Goal: Task Accomplishment & Management: Manage account settings

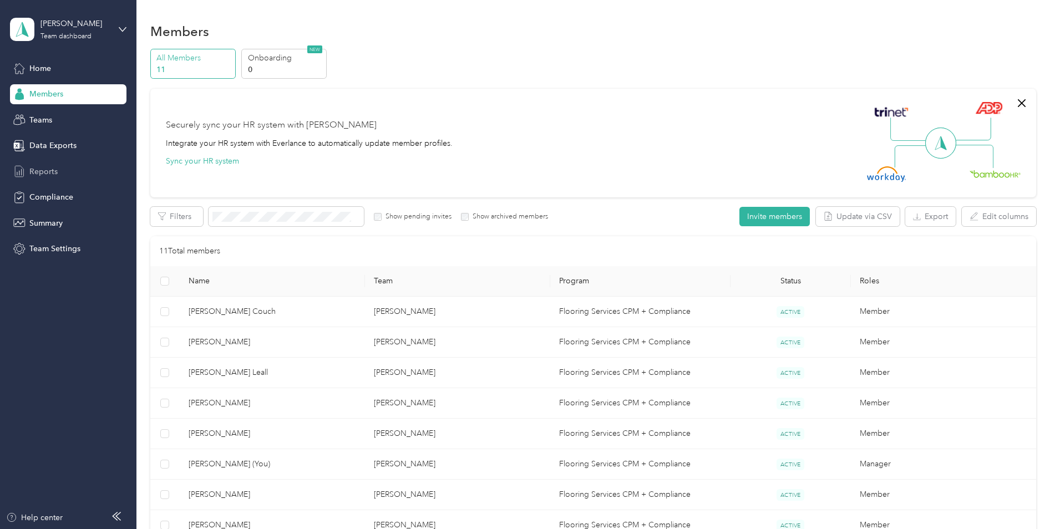
click at [37, 167] on span "Reports" at bounding box center [43, 172] width 28 height 12
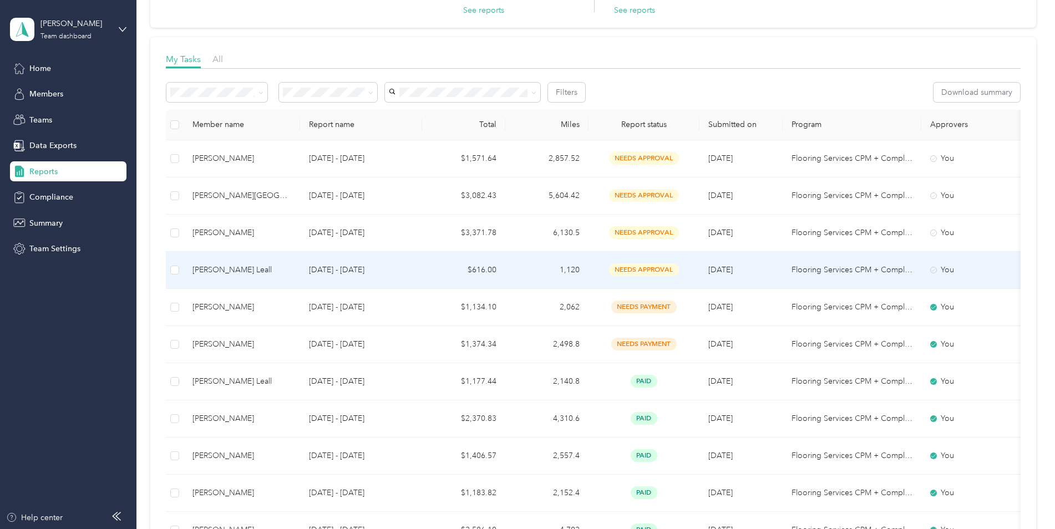
scroll to position [111, 0]
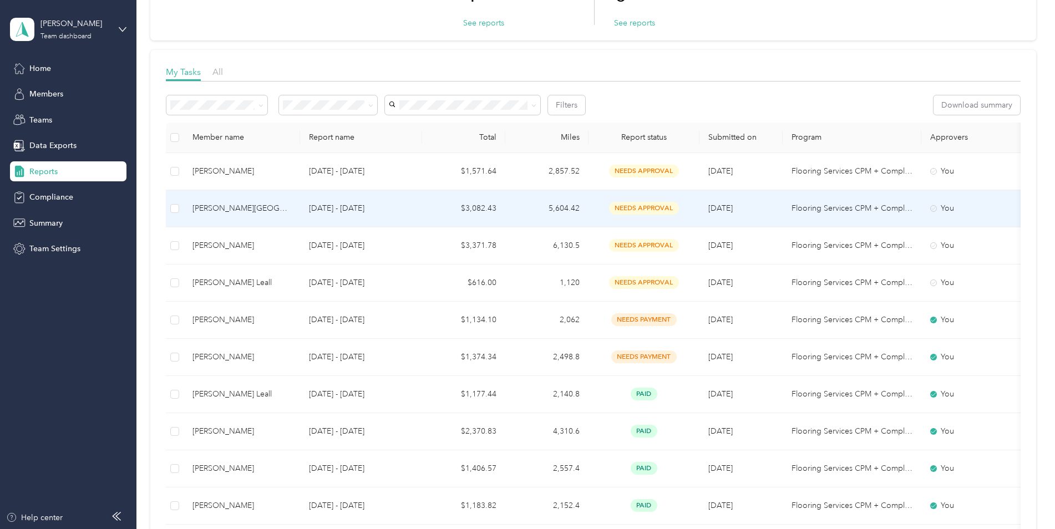
click at [730, 206] on span "[DATE]" at bounding box center [720, 207] width 24 height 9
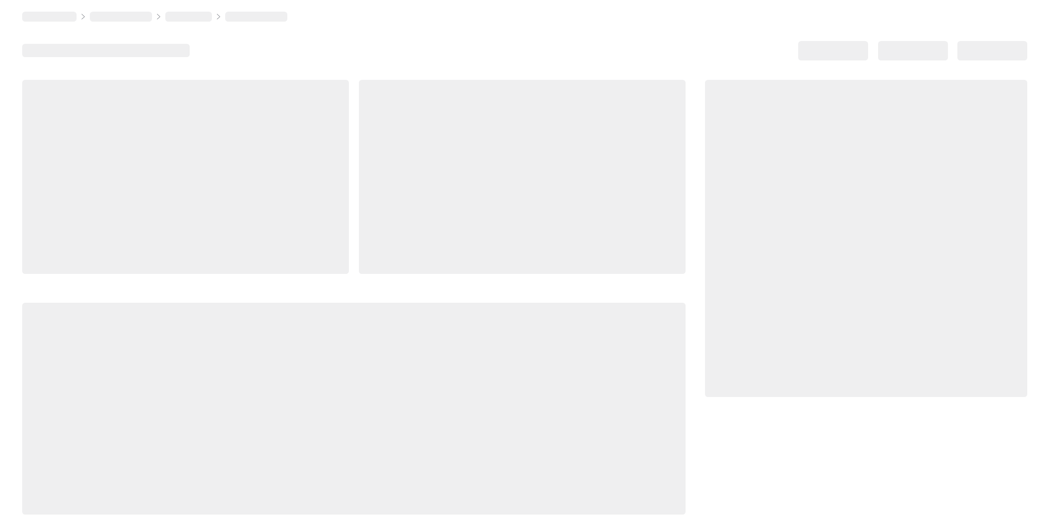
click at [730, 206] on div at bounding box center [866, 238] width 322 height 317
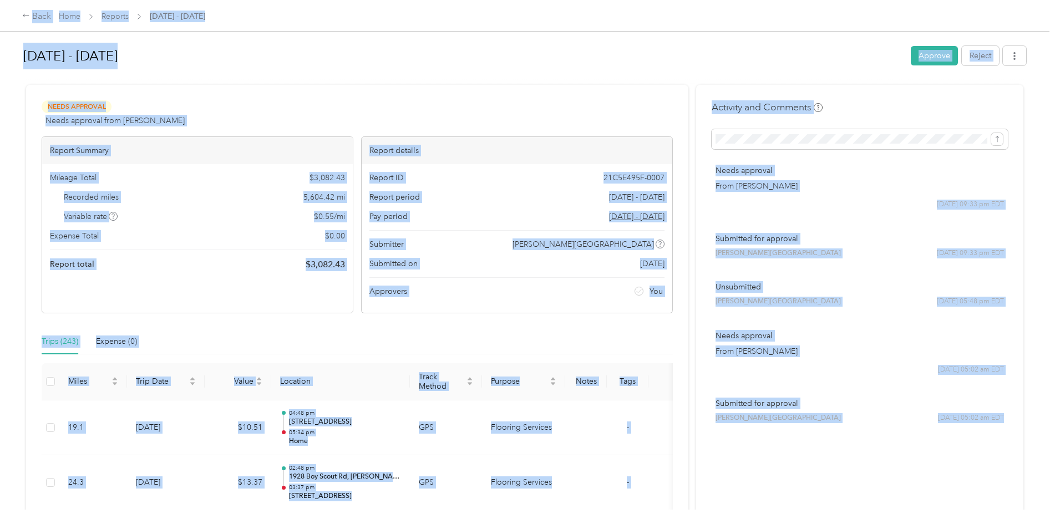
click at [400, 80] on div at bounding box center [524, 80] width 1002 height 12
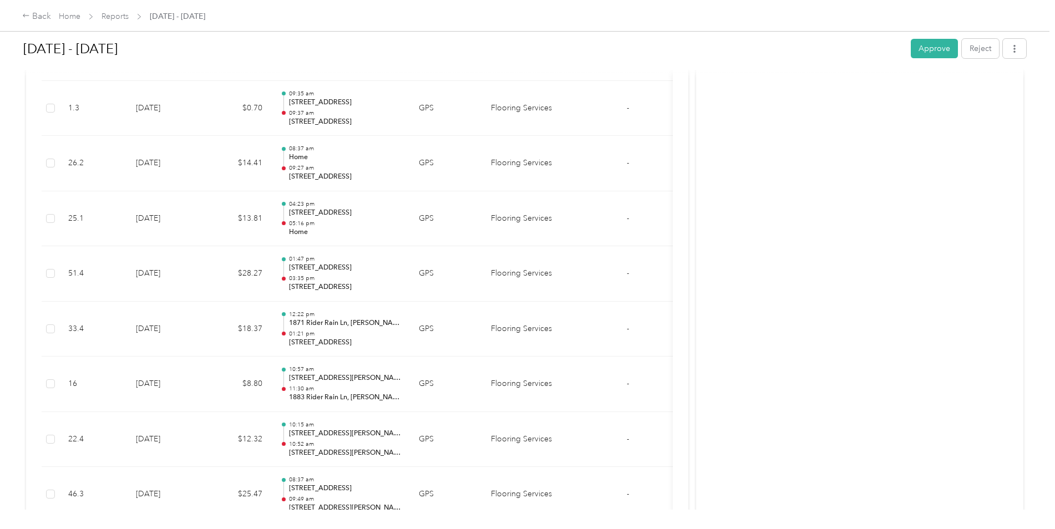
scroll to position [11335, 0]
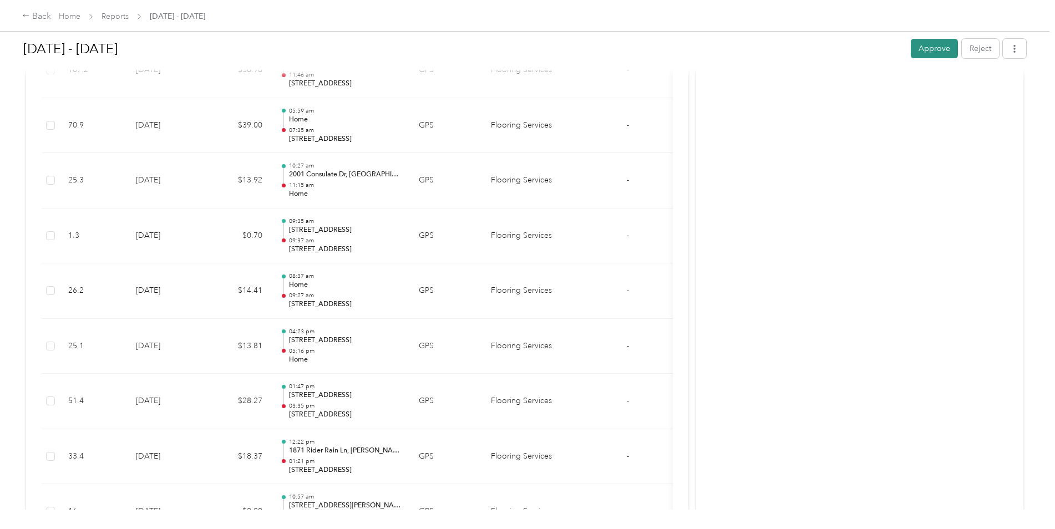
click at [934, 49] on button "Approve" at bounding box center [933, 48] width 47 height 19
click at [35, 16] on div "Back" at bounding box center [36, 16] width 29 height 13
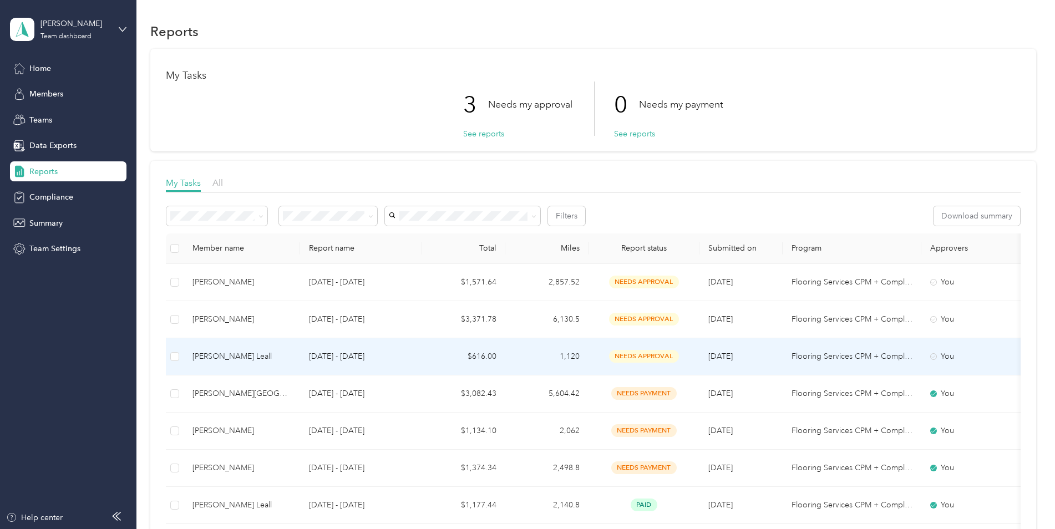
click at [635, 355] on span "needs approval" at bounding box center [644, 356] width 70 height 13
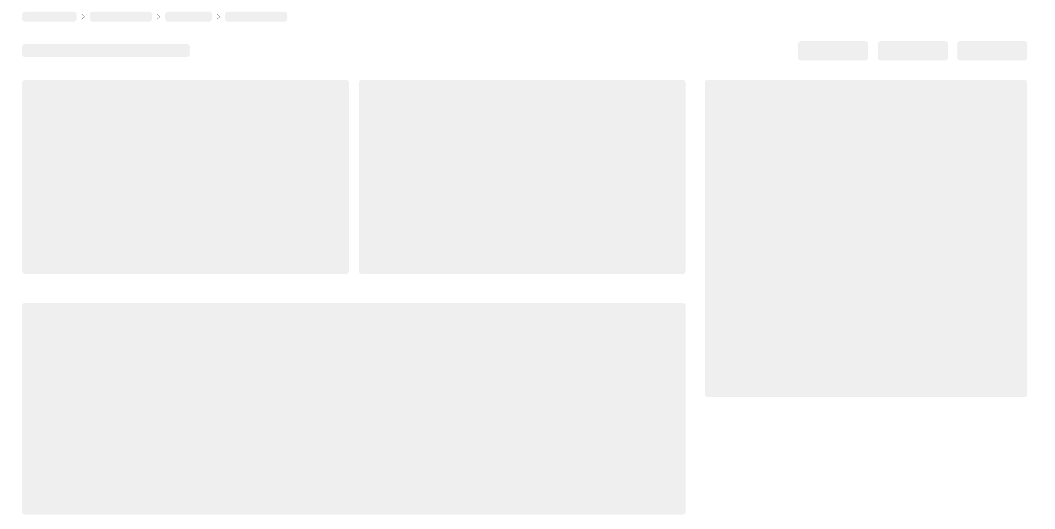
click at [635, 355] on div at bounding box center [353, 409] width 663 height 212
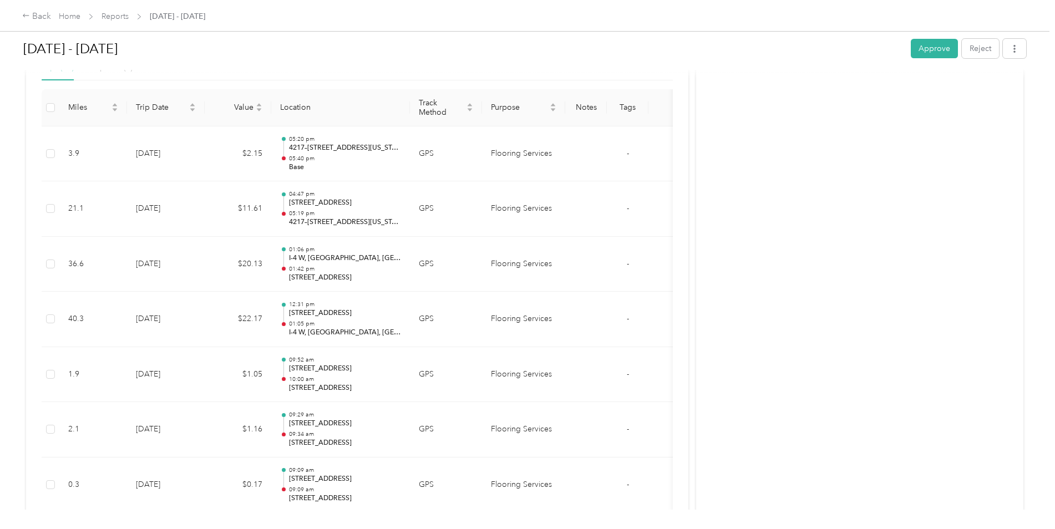
scroll to position [129, 0]
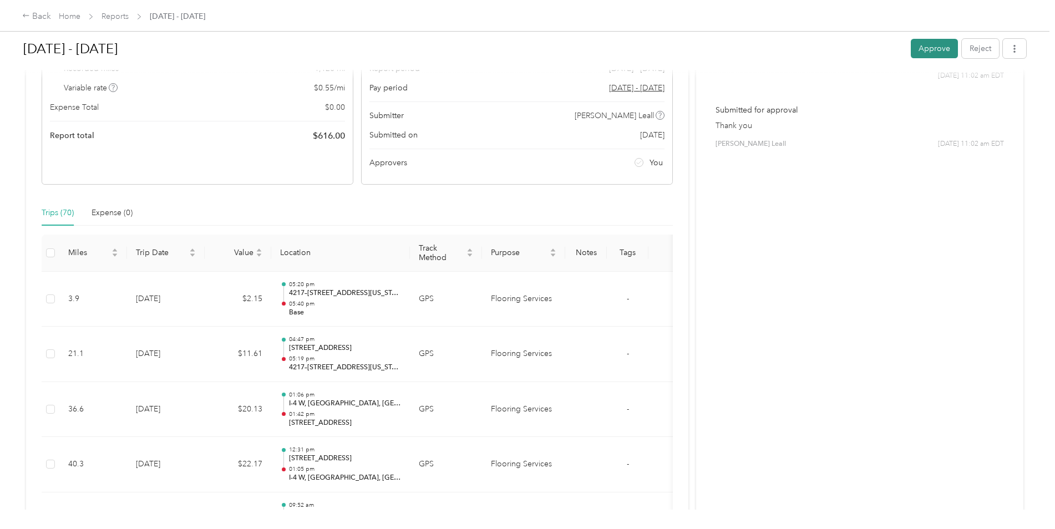
click at [918, 48] on button "Approve" at bounding box center [933, 48] width 47 height 19
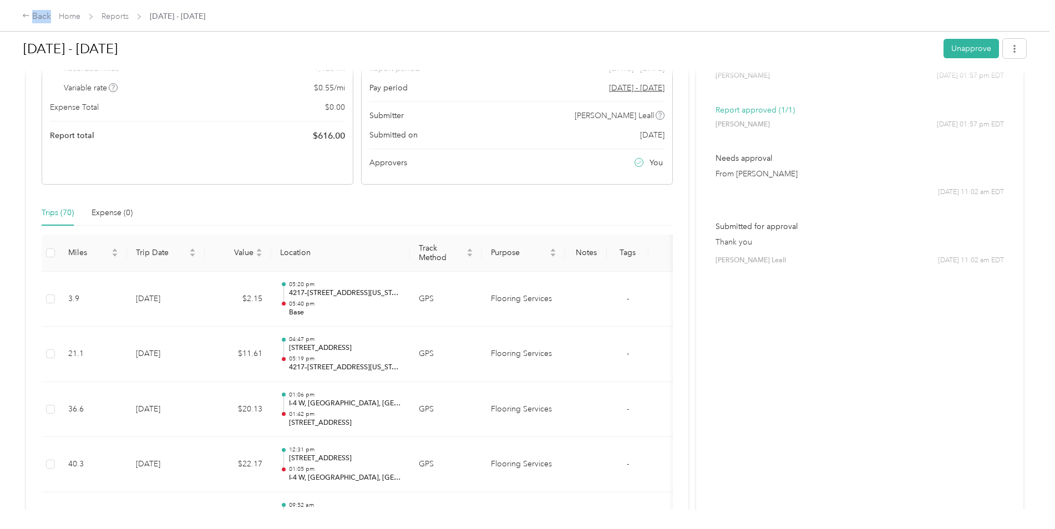
click at [21, 15] on div "Back Home Reports [DATE] - [DATE]" at bounding box center [527, 15] width 1055 height 31
click at [22, 17] on div "Back Home Reports [DATE] - [DATE]" at bounding box center [527, 15] width 1055 height 31
click at [35, 20] on div "Back" at bounding box center [36, 16] width 29 height 13
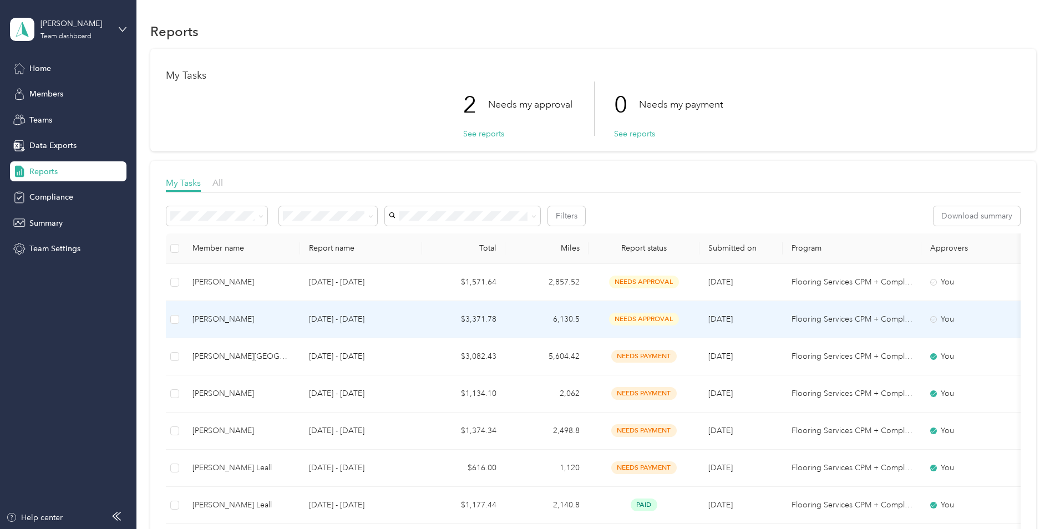
click at [643, 321] on span "needs approval" at bounding box center [644, 319] width 70 height 13
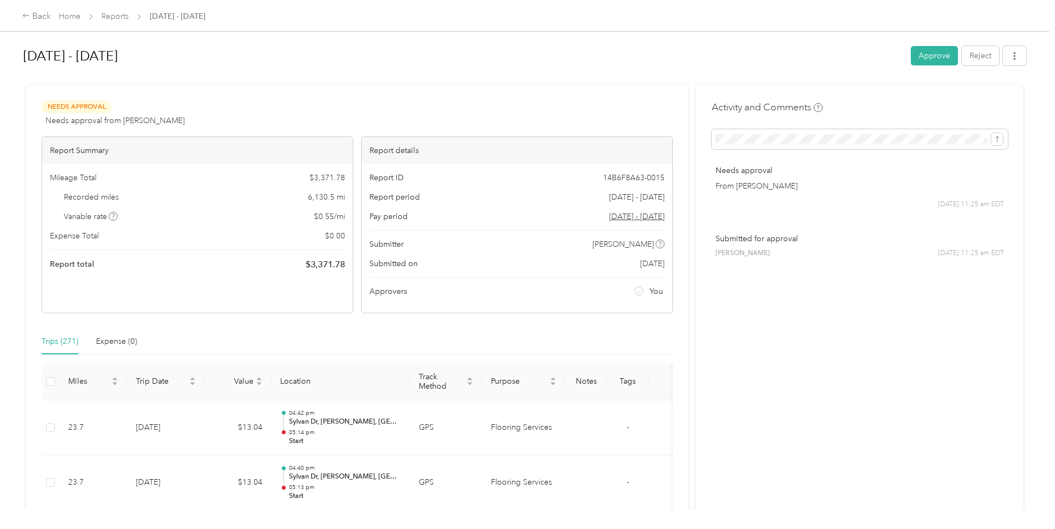
click at [263, 227] on div "Mileage Total $ 3,371.78 Recorded miles 6,130.5 mi Variable rate $ 0.55 / mi Ex…" at bounding box center [197, 221] width 310 height 115
click at [217, 261] on div "Report total $ 3,371.78" at bounding box center [197, 264] width 295 height 13
click at [180, 238] on div "Expense Total $ 0.00" at bounding box center [197, 236] width 295 height 12
click at [95, 239] on span "Expense Total" at bounding box center [74, 236] width 49 height 12
click at [92, 186] on div "Mileage Total $ 3,371.78 Recorded miles 6,130.5 mi Variable rate $ 0.55 / mi Ex…" at bounding box center [197, 221] width 310 height 115
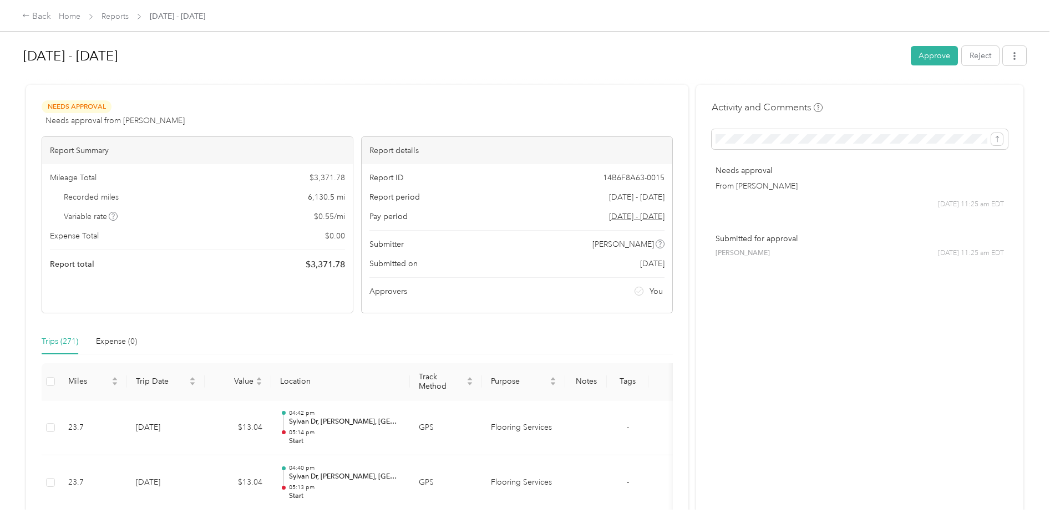
click at [240, 177] on div "Mileage Total $ 3,371.78" at bounding box center [197, 178] width 295 height 12
drag, startPoint x: 250, startPoint y: 212, endPoint x: 247, endPoint y: 223, distance: 12.0
click at [248, 220] on div "Variable rate $ 0.55 / mi" at bounding box center [197, 217] width 295 height 12
click at [246, 238] on div "Expense Total $ 0.00" at bounding box center [197, 236] width 295 height 12
click at [238, 259] on div "Report total $ 3,371.78" at bounding box center [197, 264] width 295 height 13
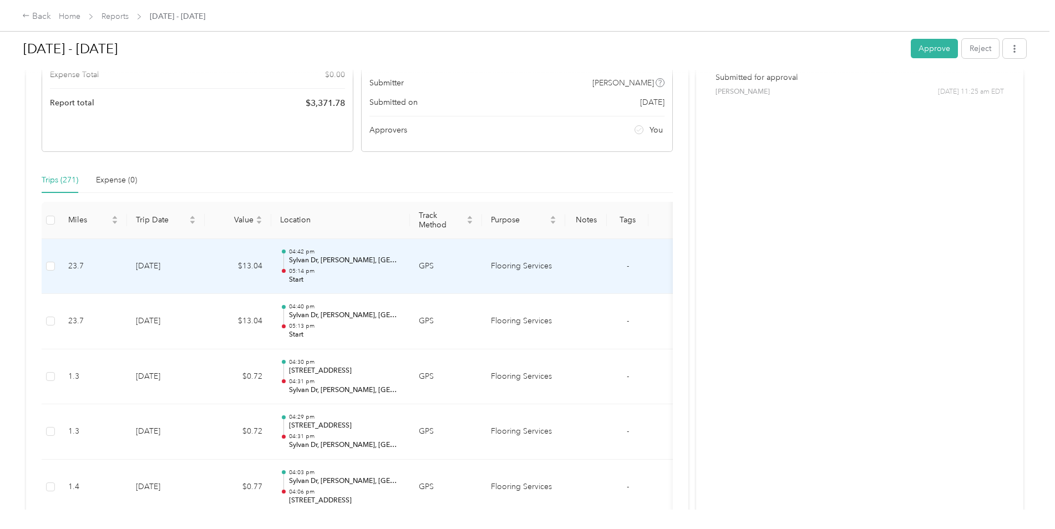
scroll to position [166, 0]
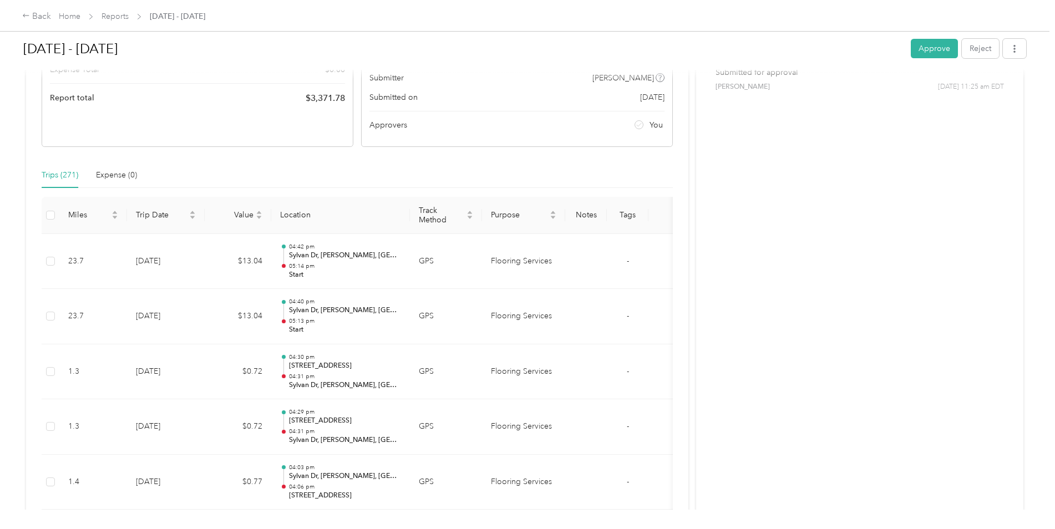
click at [276, 176] on div "Trips (271) Expense (0)" at bounding box center [357, 175] width 631 height 26
click at [259, 94] on div "Report total $ 3,371.78" at bounding box center [197, 97] width 295 height 13
click at [258, 115] on div "Report Summary Mileage Total $ 3,371.78 Recorded miles 6,130.5 mi Variable rate…" at bounding box center [198, 58] width 312 height 177
click at [259, 116] on div "Report Summary Mileage Total $ 3,371.78 Recorded miles 6,130.5 mi Variable rate…" at bounding box center [198, 58] width 312 height 177
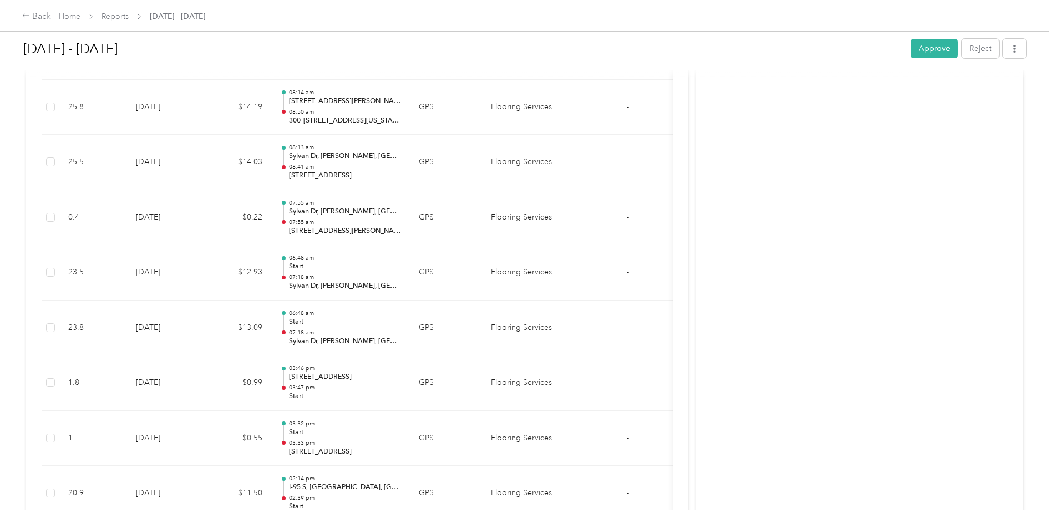
scroll to position [8570, 0]
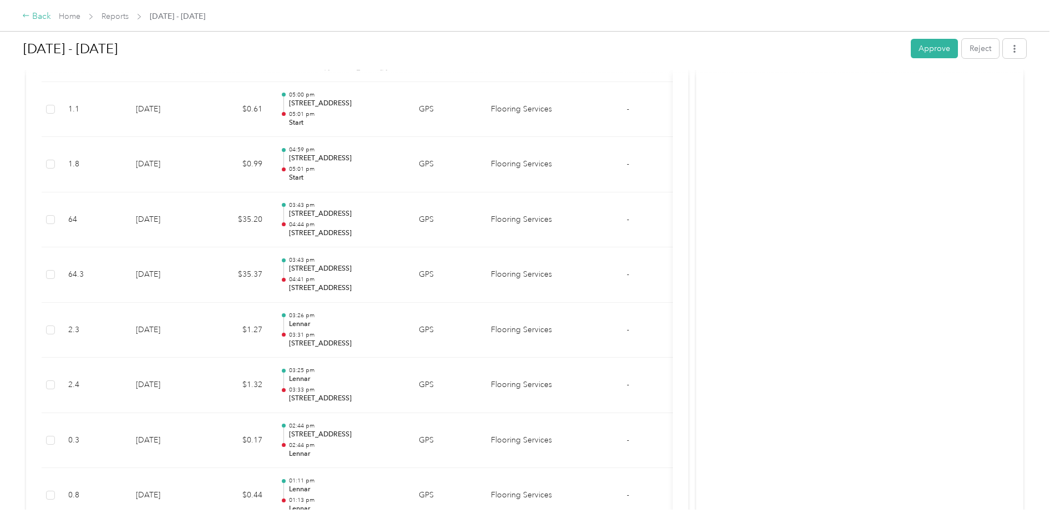
click at [38, 17] on div "Back" at bounding box center [36, 16] width 29 height 13
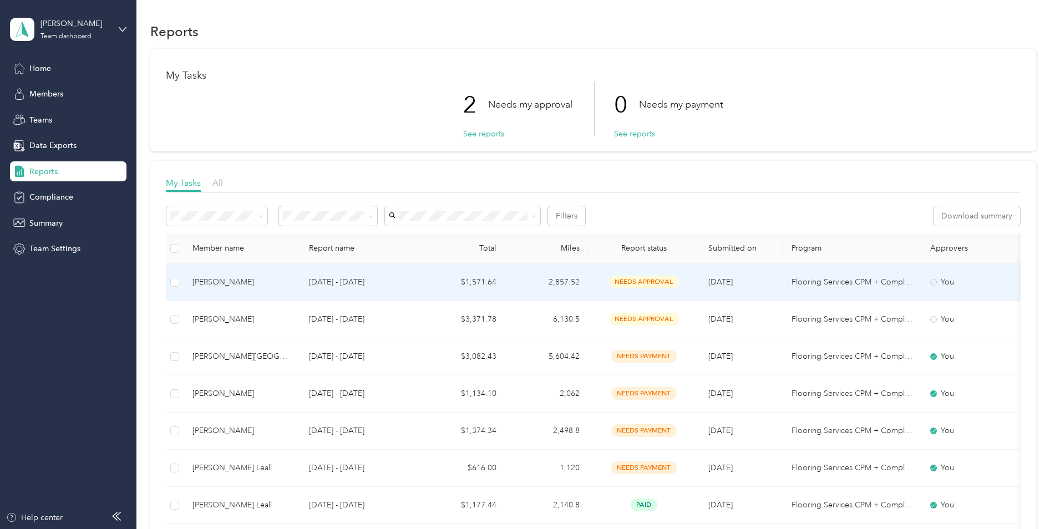
click at [646, 281] on span "needs approval" at bounding box center [644, 282] width 70 height 13
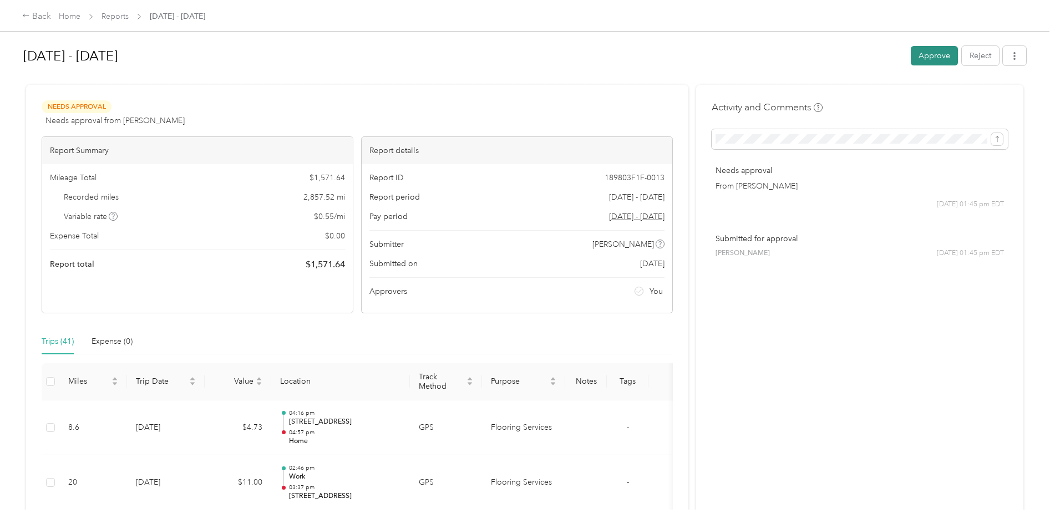
click at [932, 52] on button "Approve" at bounding box center [933, 55] width 47 height 19
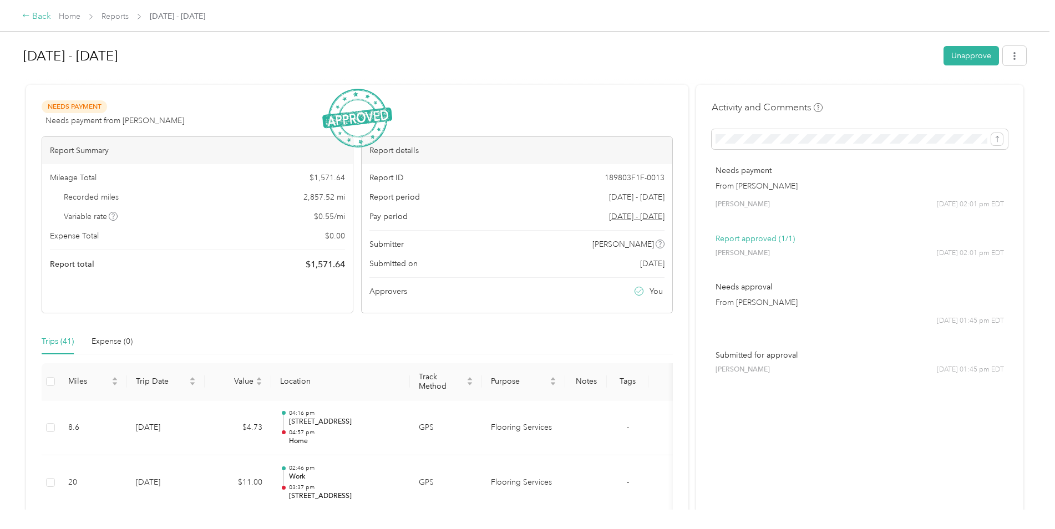
click at [36, 16] on div "Back" at bounding box center [36, 16] width 29 height 13
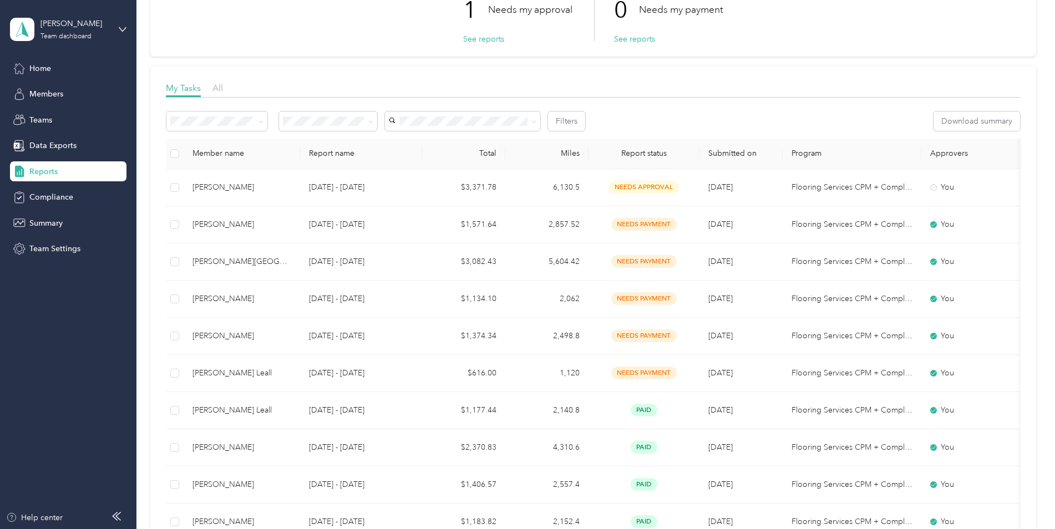
scroll to position [111, 0]
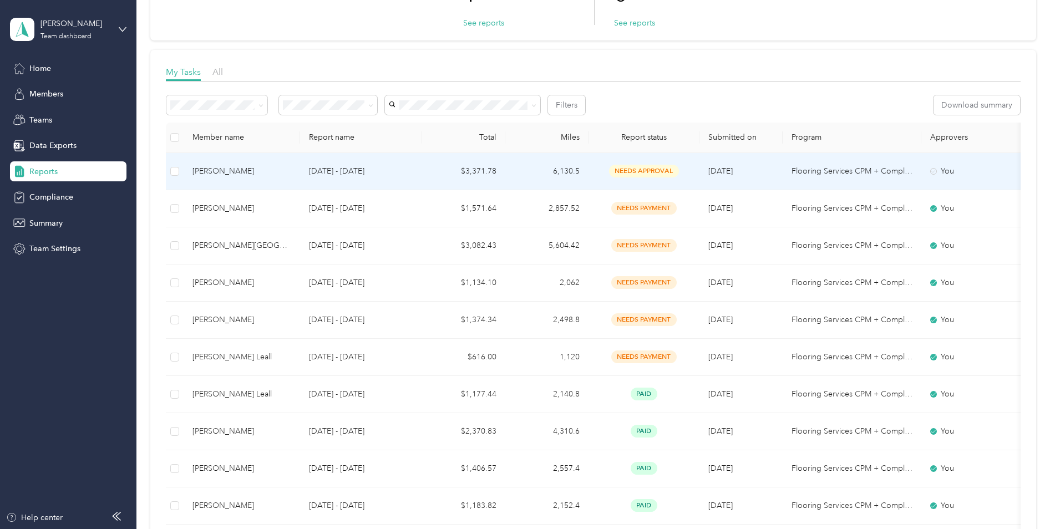
click at [641, 177] on span "needs approval" at bounding box center [644, 171] width 70 height 13
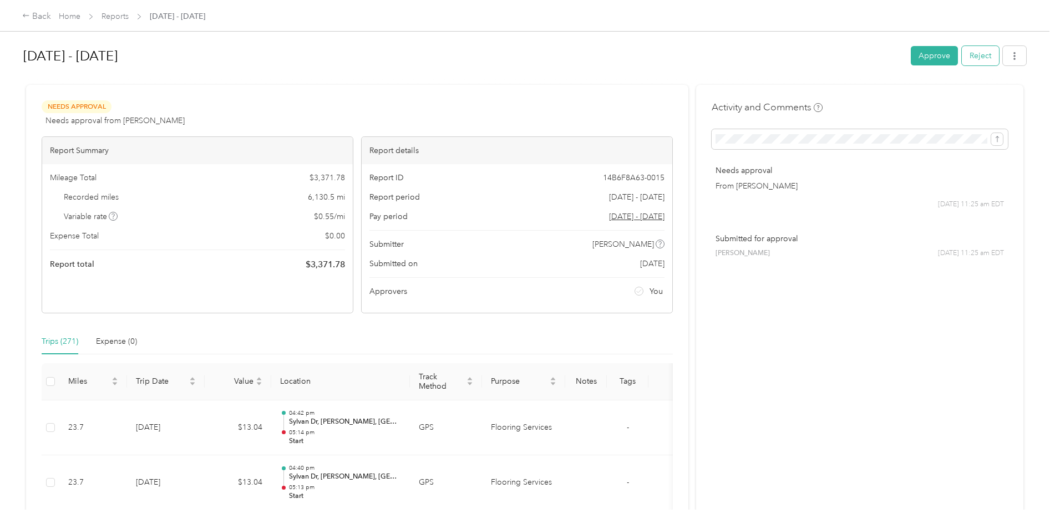
click at [979, 53] on button "Reject" at bounding box center [979, 55] width 37 height 19
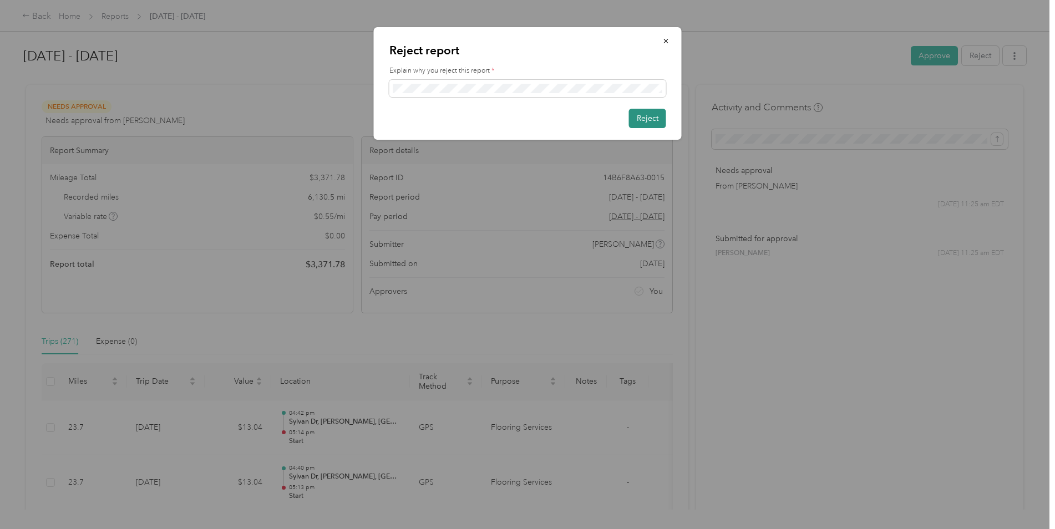
click at [649, 115] on button "Reject" at bounding box center [647, 118] width 37 height 19
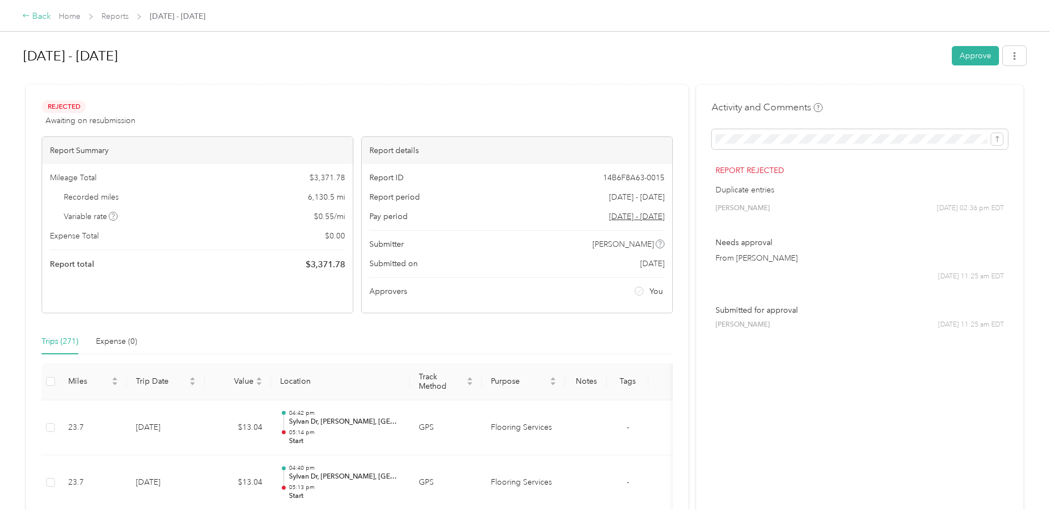
click at [33, 17] on div "Back" at bounding box center [36, 16] width 29 height 13
